Goal: Task Accomplishment & Management: Complete application form

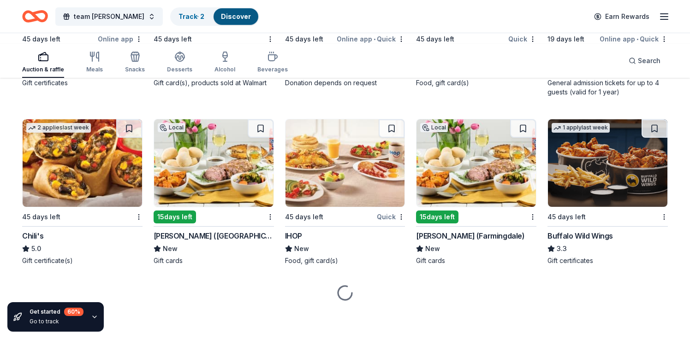
scroll to position [7717, 0]
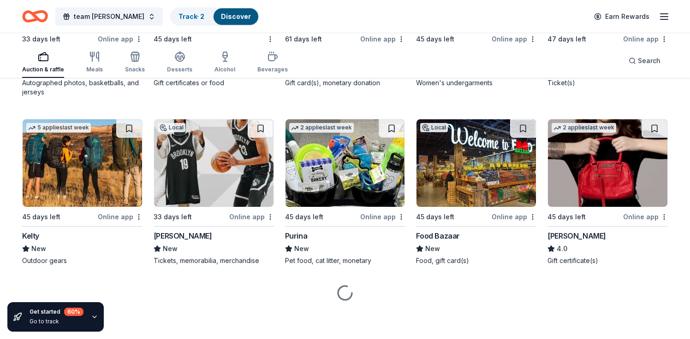
scroll to position [8004, 0]
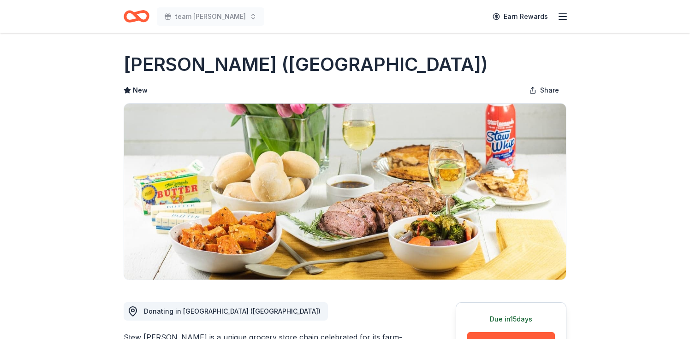
click at [200, 178] on img at bounding box center [345, 192] width 442 height 176
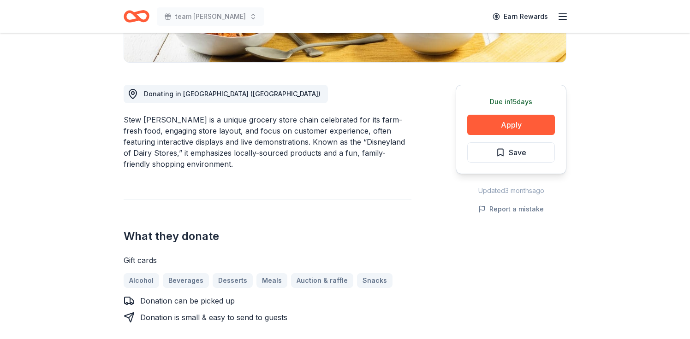
scroll to position [220, 0]
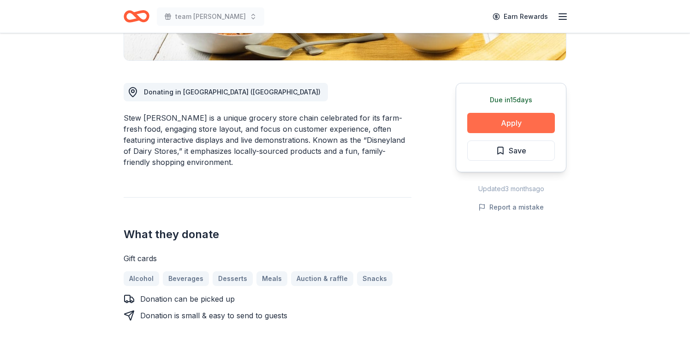
click at [467, 133] on button "Apply" at bounding box center [511, 123] width 88 height 20
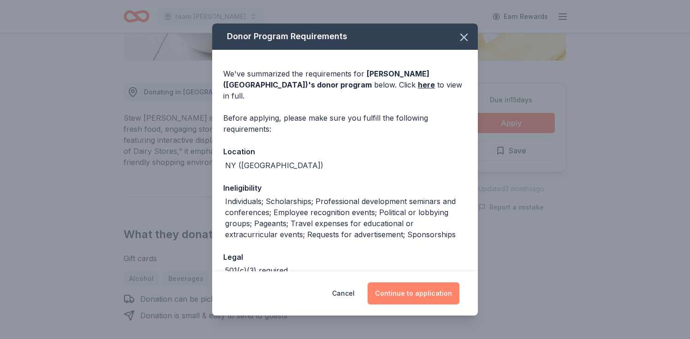
click at [445, 283] on button "Continue to application" at bounding box center [414, 294] width 92 height 22
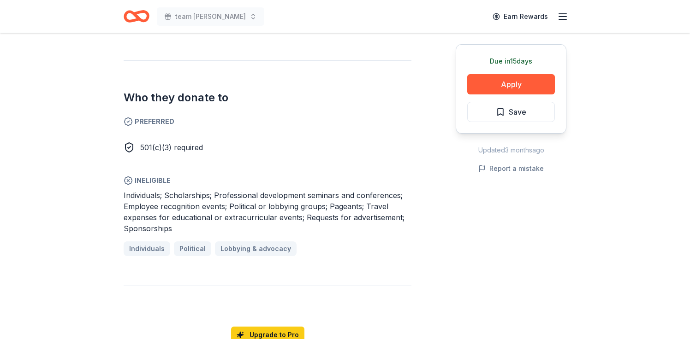
scroll to position [521, 0]
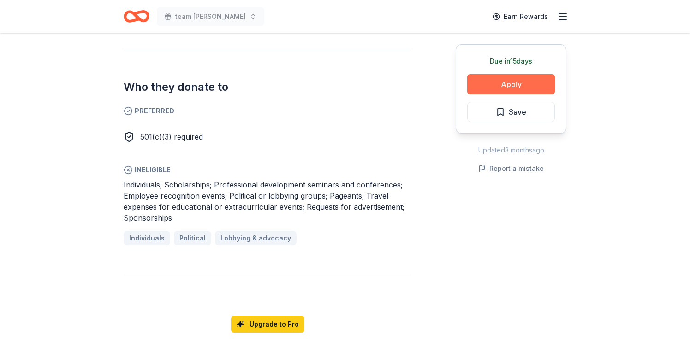
click at [467, 95] on button "Apply" at bounding box center [511, 84] width 88 height 20
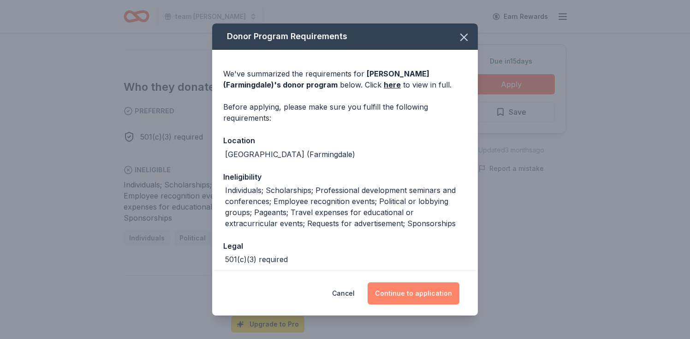
click at [428, 284] on button "Continue to application" at bounding box center [414, 294] width 92 height 22
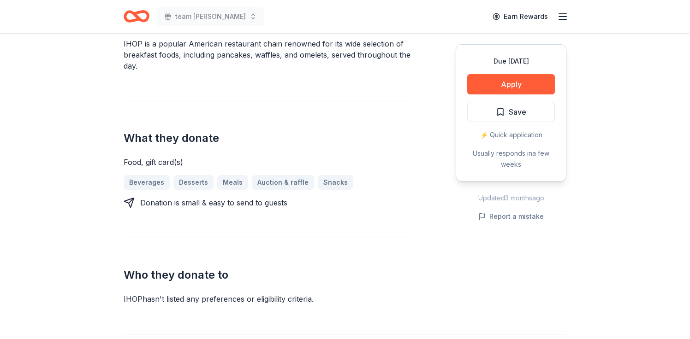
scroll to position [295, 0]
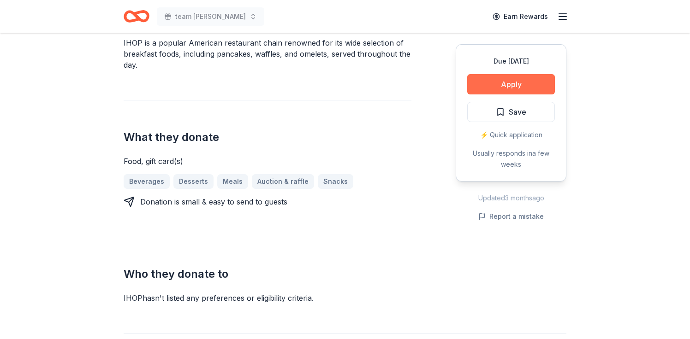
click at [491, 95] on button "Apply" at bounding box center [511, 84] width 88 height 20
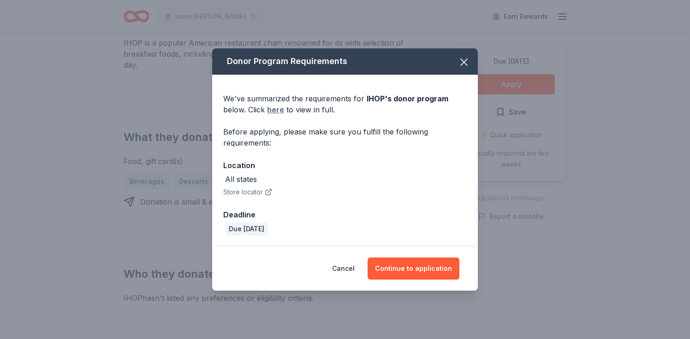
click at [267, 115] on link "here" at bounding box center [275, 109] width 17 height 11
click at [459, 279] on button "Continue to application" at bounding box center [414, 269] width 92 height 22
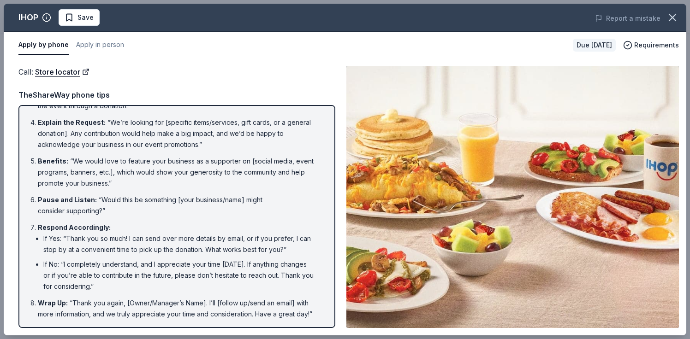
scroll to position [536, 0]
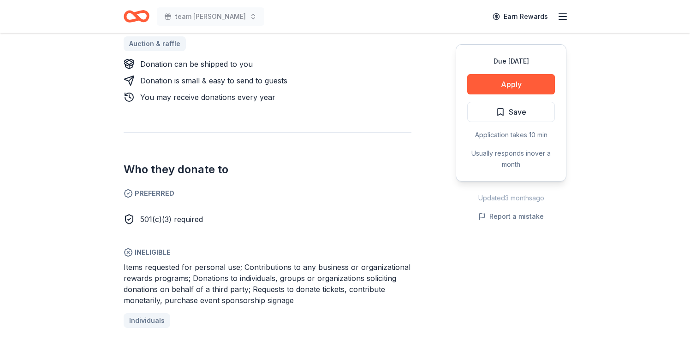
scroll to position [462, 0]
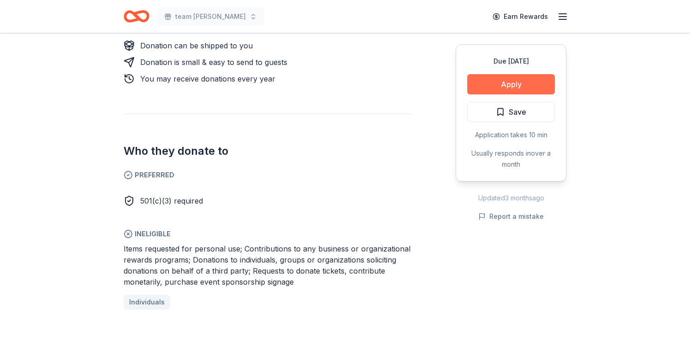
click at [467, 95] on button "Apply" at bounding box center [511, 84] width 88 height 20
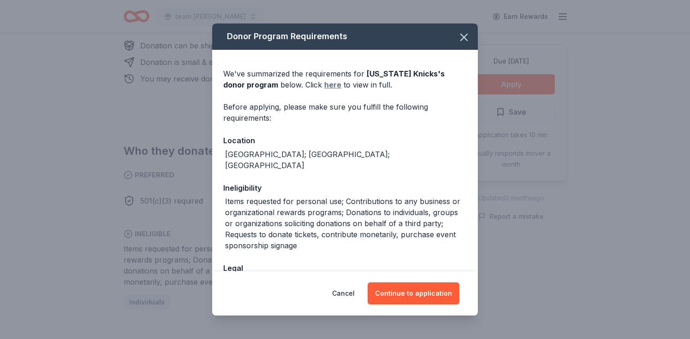
click at [324, 90] on link "here" at bounding box center [332, 84] width 17 height 11
